Goal: Information Seeking & Learning: Check status

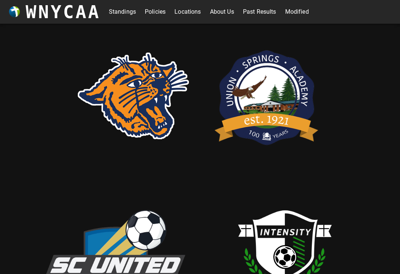
click at [116, 14] on link "Standings" at bounding box center [122, 12] width 27 height 12
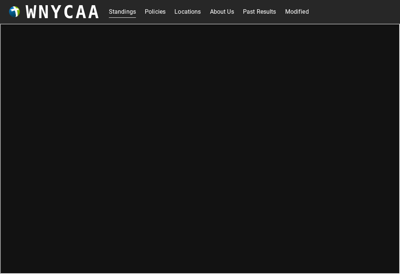
scroll to position [3, 0]
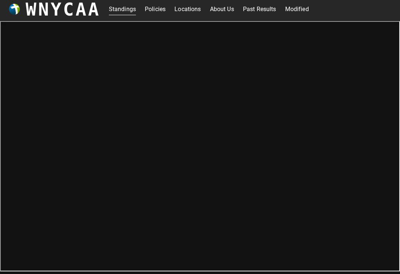
click at [300, 11] on link "Modified" at bounding box center [297, 9] width 24 height 12
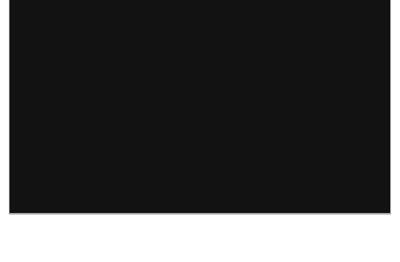
scroll to position [3, 0]
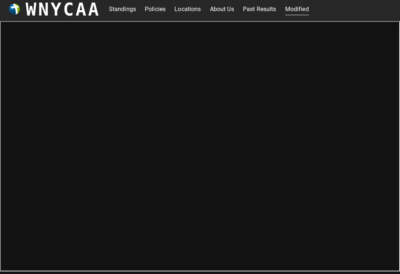
click at [120, 13] on link "Standings" at bounding box center [122, 9] width 27 height 12
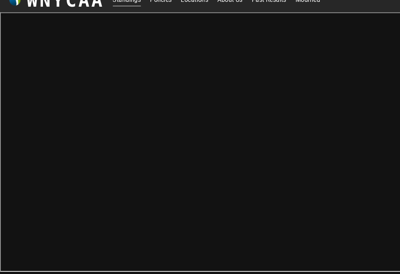
scroll to position [3, 0]
click at [32, 5] on h3 "WNYCAA" at bounding box center [63, 9] width 75 height 21
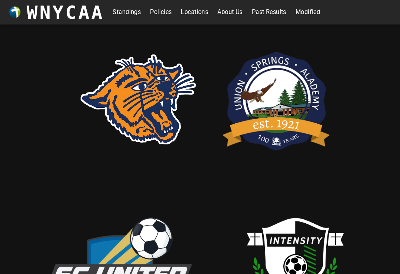
click at [120, 12] on link "Standings" at bounding box center [122, 12] width 27 height 12
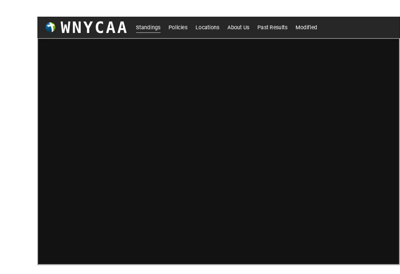
scroll to position [3, 0]
